Goal: Check status: Check status

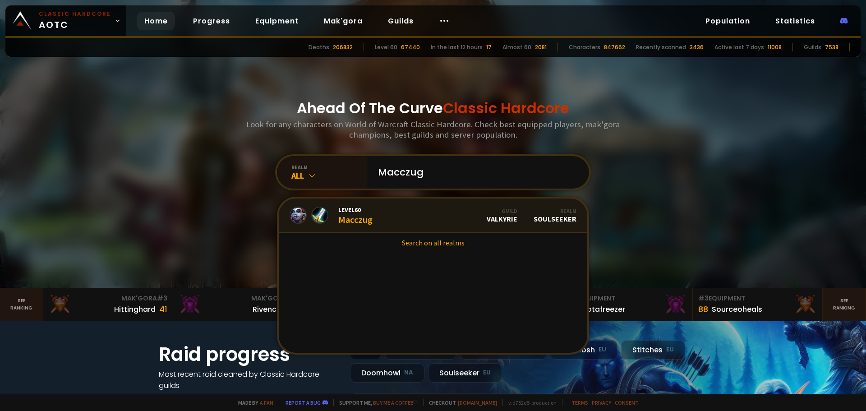
type input "Macczug"
click at [399, 212] on link "Level 60 Macczug Guild Valkyrie Realm Soulseeker" at bounding box center [433, 215] width 309 height 34
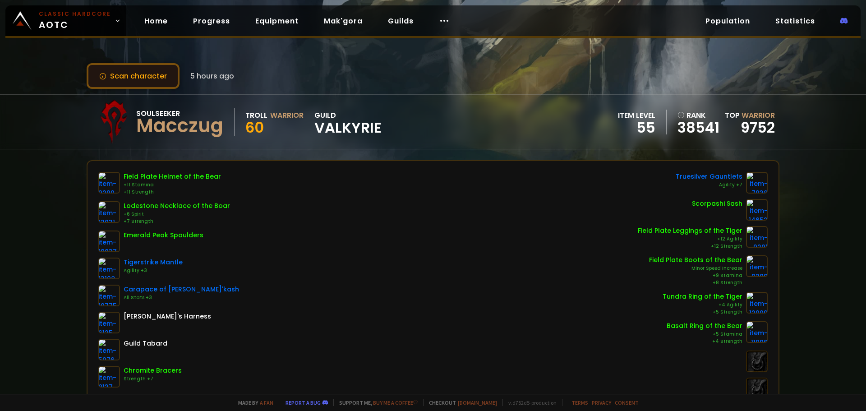
click at [156, 78] on button "Scan character" at bounding box center [133, 76] width 93 height 26
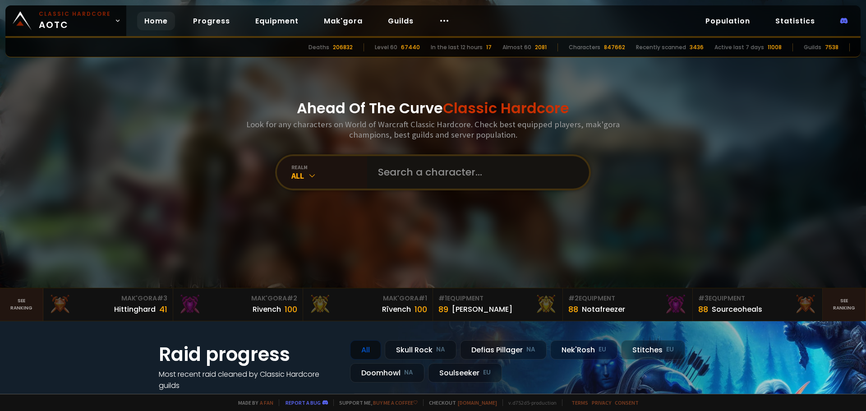
click at [410, 180] on input "text" at bounding box center [476, 172] width 206 height 32
paste input "Eljabón"
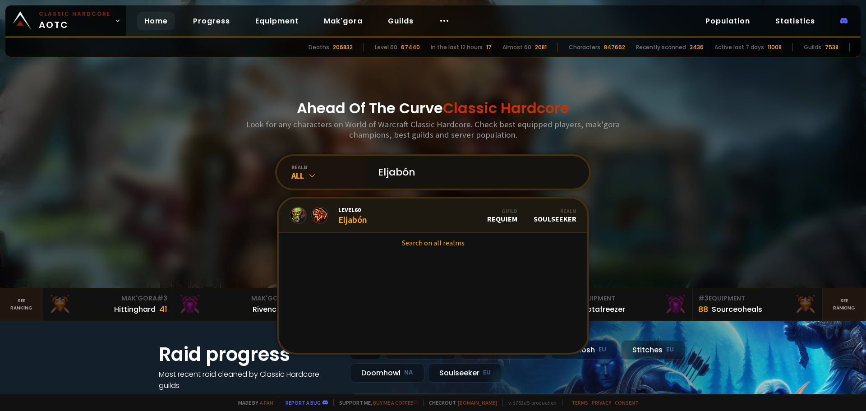
type input "Eljabón"
click at [383, 211] on link "Level 60 Eljabón Guild Requiem Realm Soulseeker" at bounding box center [433, 215] width 309 height 34
